Goal: Information Seeking & Learning: Learn about a topic

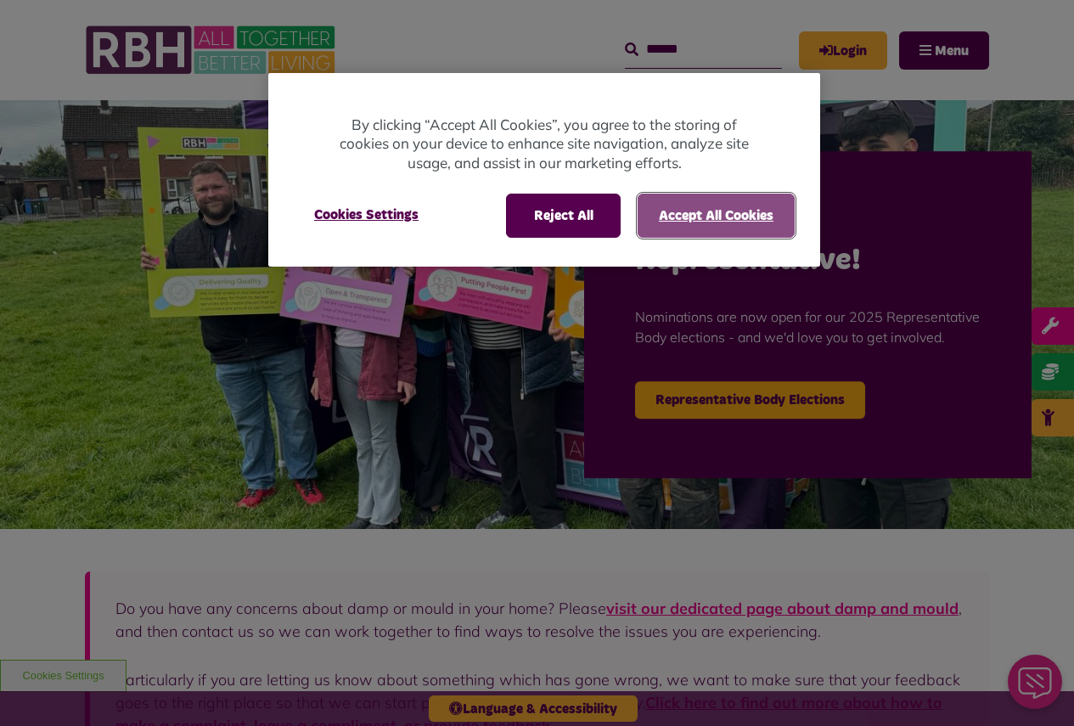
click at [685, 217] on button "Accept All Cookies" at bounding box center [716, 216] width 157 height 44
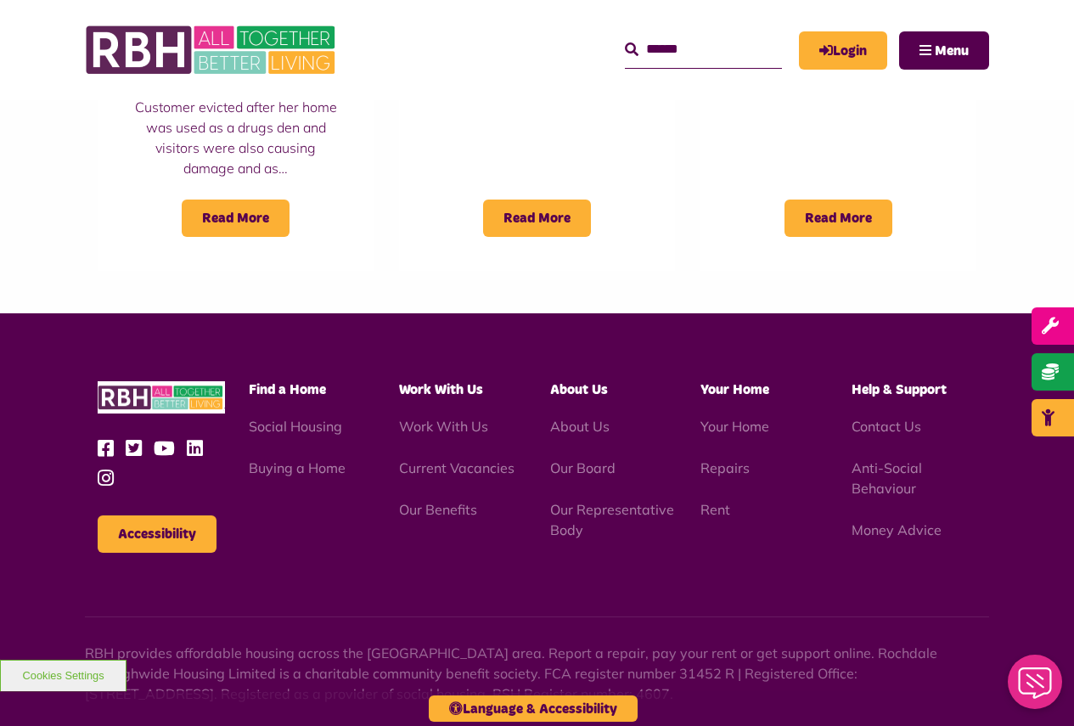
scroll to position [1586, 0]
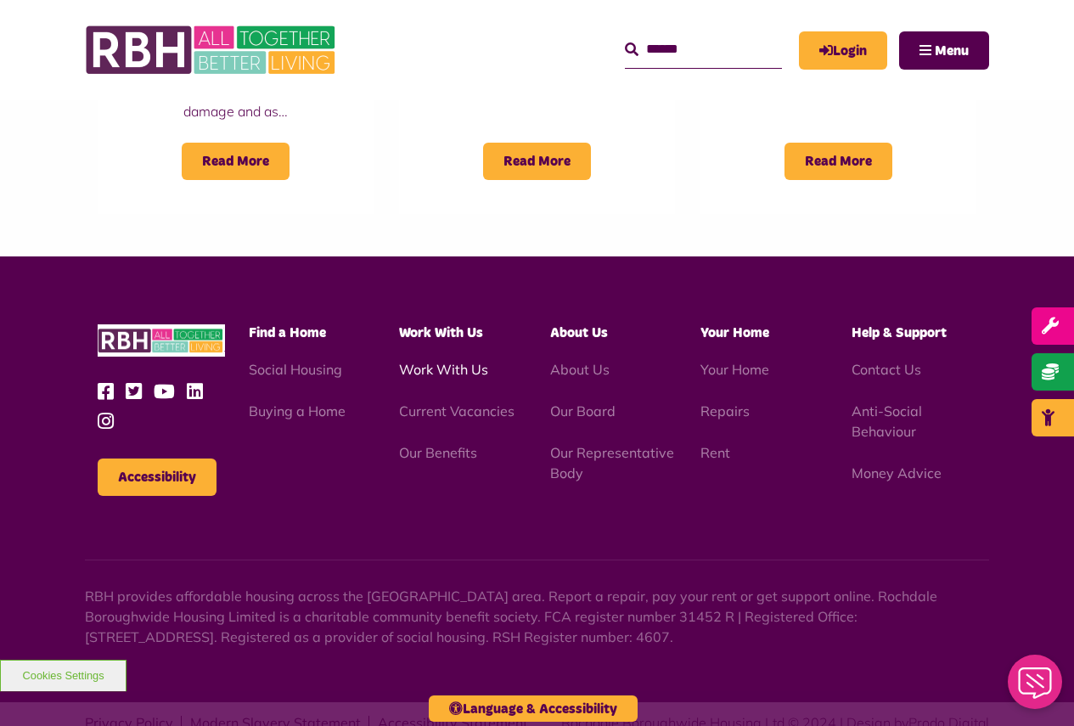
click at [478, 361] on link "Work With Us" at bounding box center [443, 369] width 89 height 17
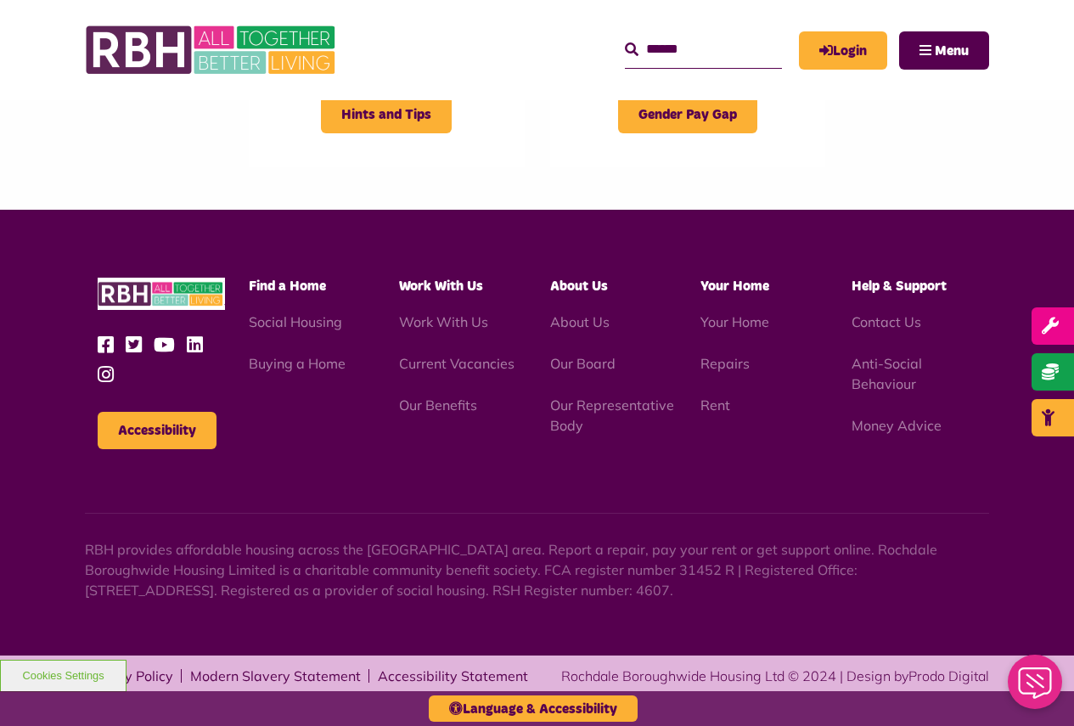
scroll to position [470, 0]
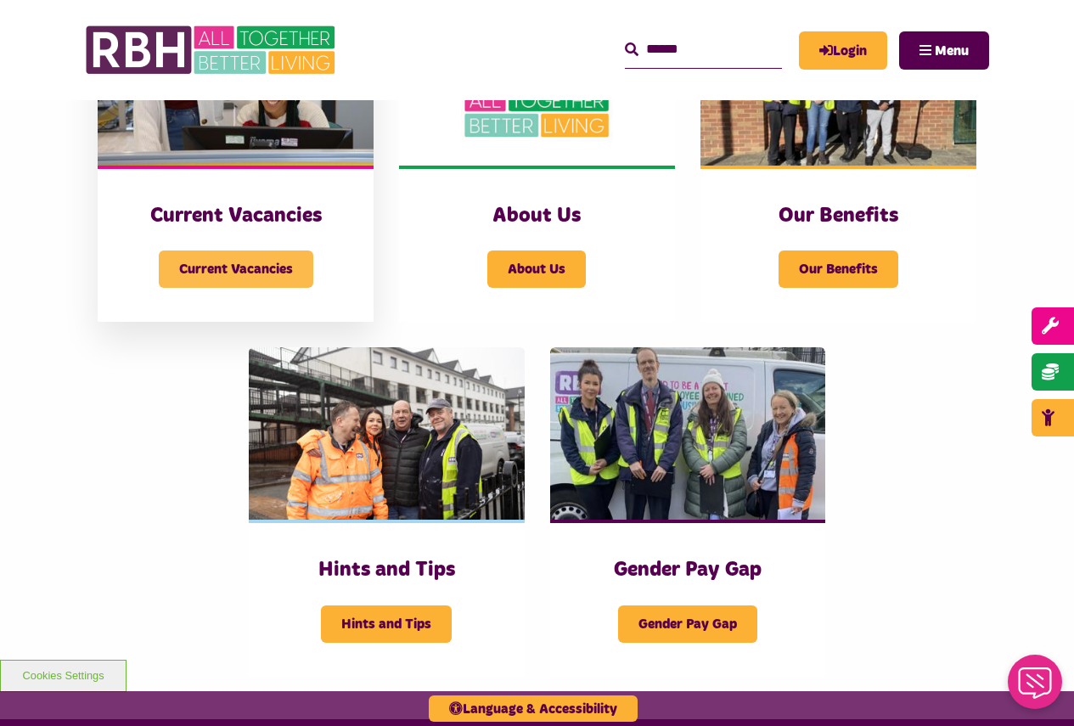
click at [278, 260] on span "Current Vacancies" at bounding box center [236, 269] width 155 height 37
